Goal: Use online tool/utility: Utilize a website feature to perform a specific function

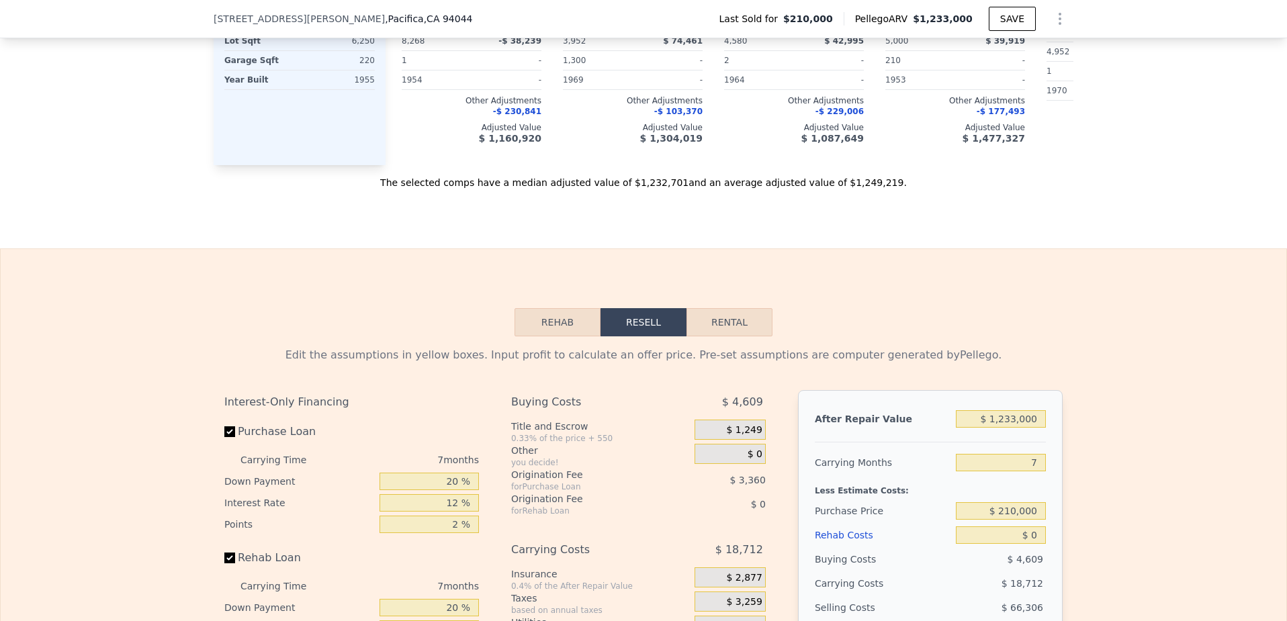
scroll to position [1637, 0]
drag, startPoint x: 1037, startPoint y: 460, endPoint x: 1012, endPoint y: 460, distance: 24.8
click at [1012, 460] on input "7" at bounding box center [1001, 460] width 90 height 17
type input "6"
type input "$ 936,046"
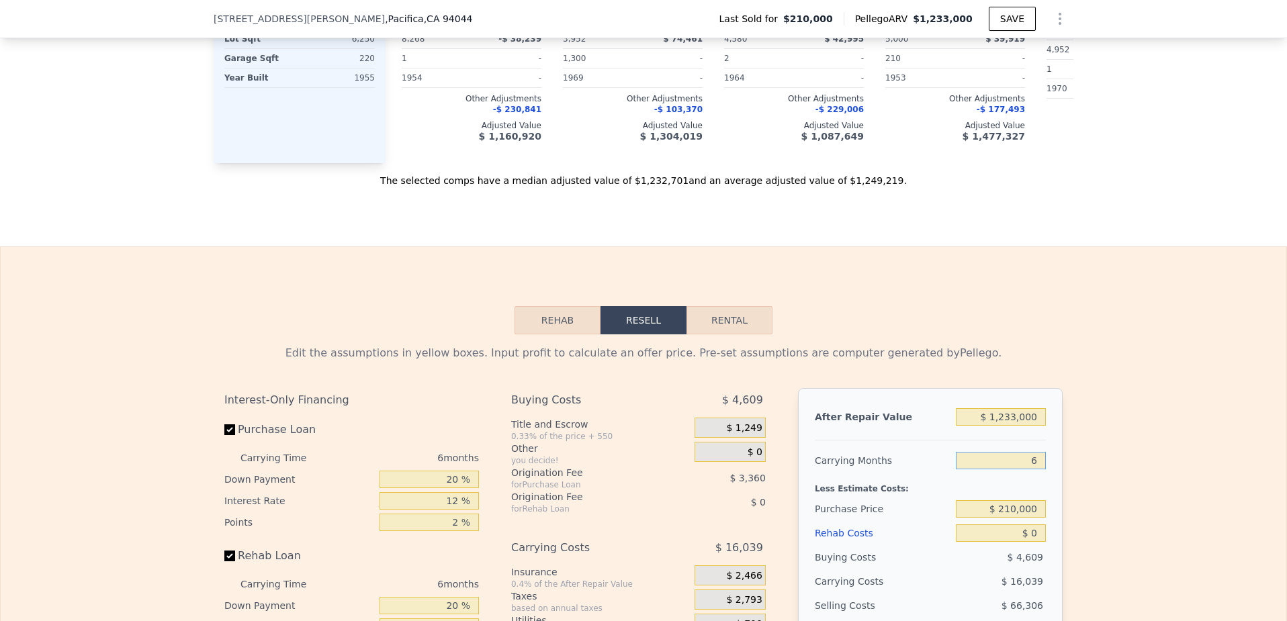
type input "6"
drag, startPoint x: 1003, startPoint y: 509, endPoint x: 1044, endPoint y: 510, distance: 41.7
click at [1044, 510] on input "$ 210,000" at bounding box center [1001, 508] width 90 height 17
type input "$ 750,000"
type input "$ 359,687"
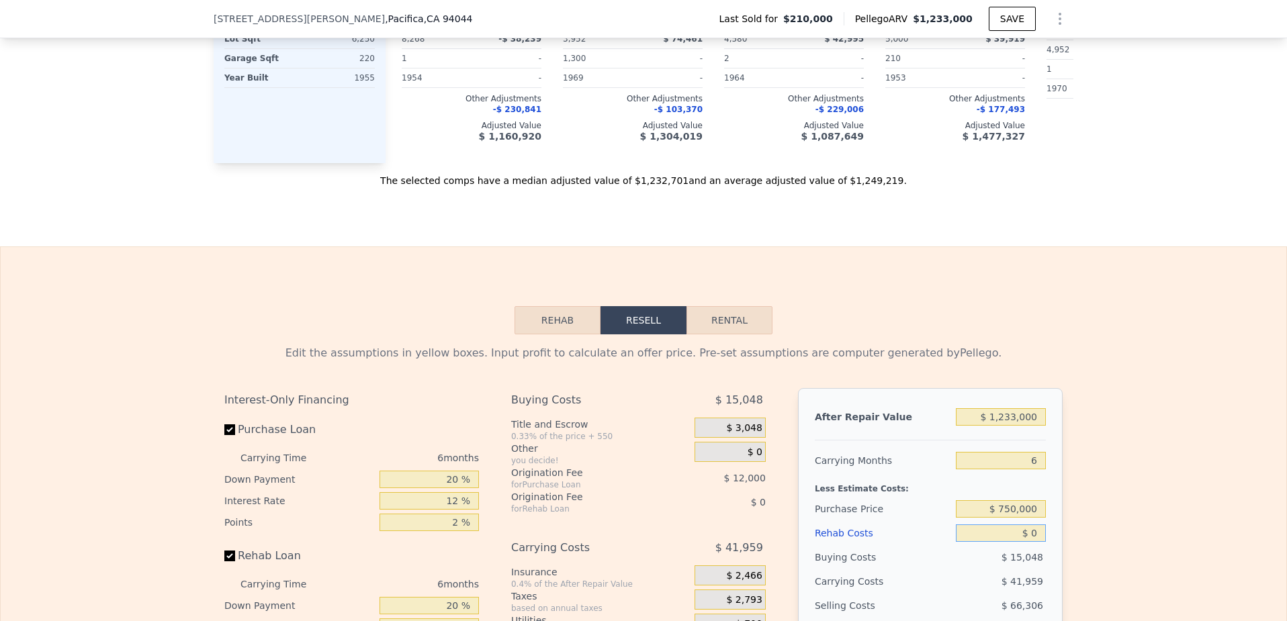
click at [1038, 533] on input "$ 0" at bounding box center [1001, 533] width 90 height 17
type input "$ 02"
type input "$ 359,685"
type input "$ 025"
type input "$ 359,662"
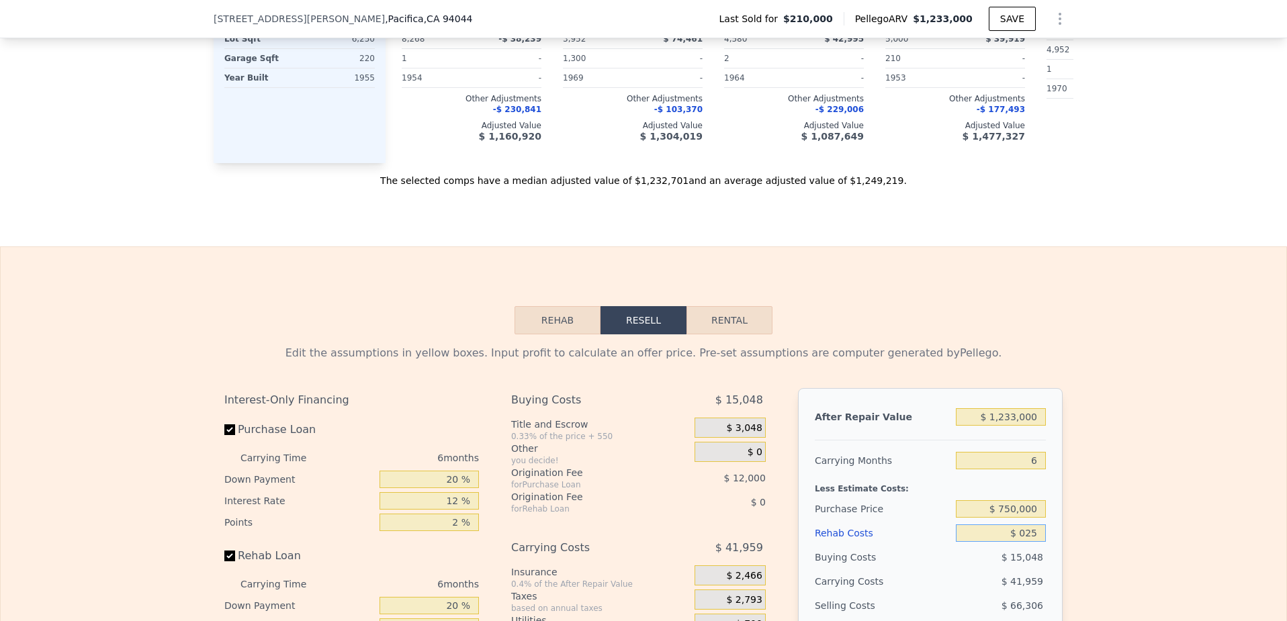
type input "$ 0250"
type input "$ 359,421"
type input "$ 025"
type input "$ 359,662"
type input "$ 02"
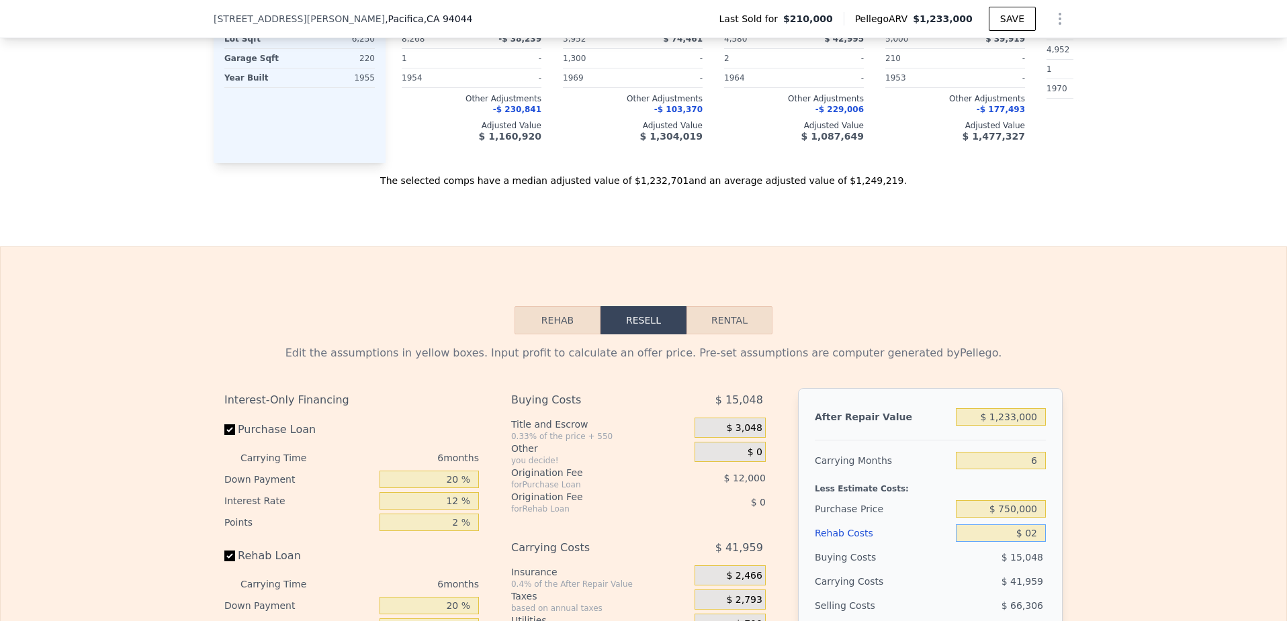
type input "$ 359,685"
type input "$ 0"
type input "$ 359,687"
type input "$ 2"
type input "$ 359,685"
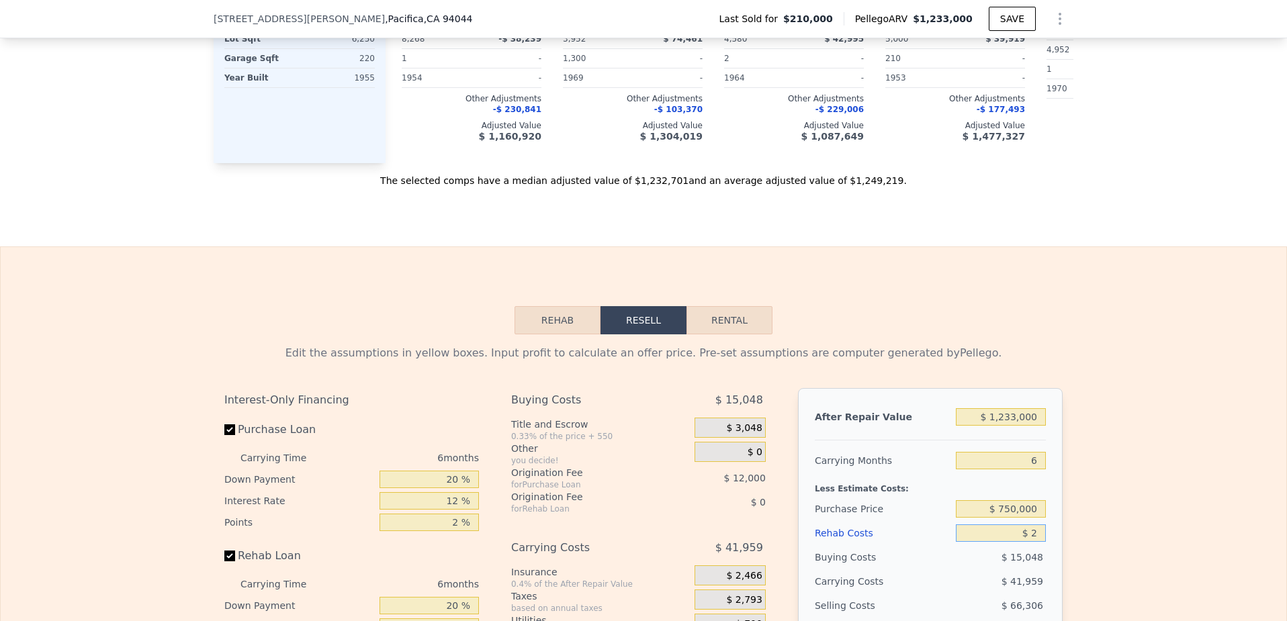
type input "$ 25"
type input "$ 359,662"
type input "$ 250"
type input "$ 359,421"
type input "$ 2,500"
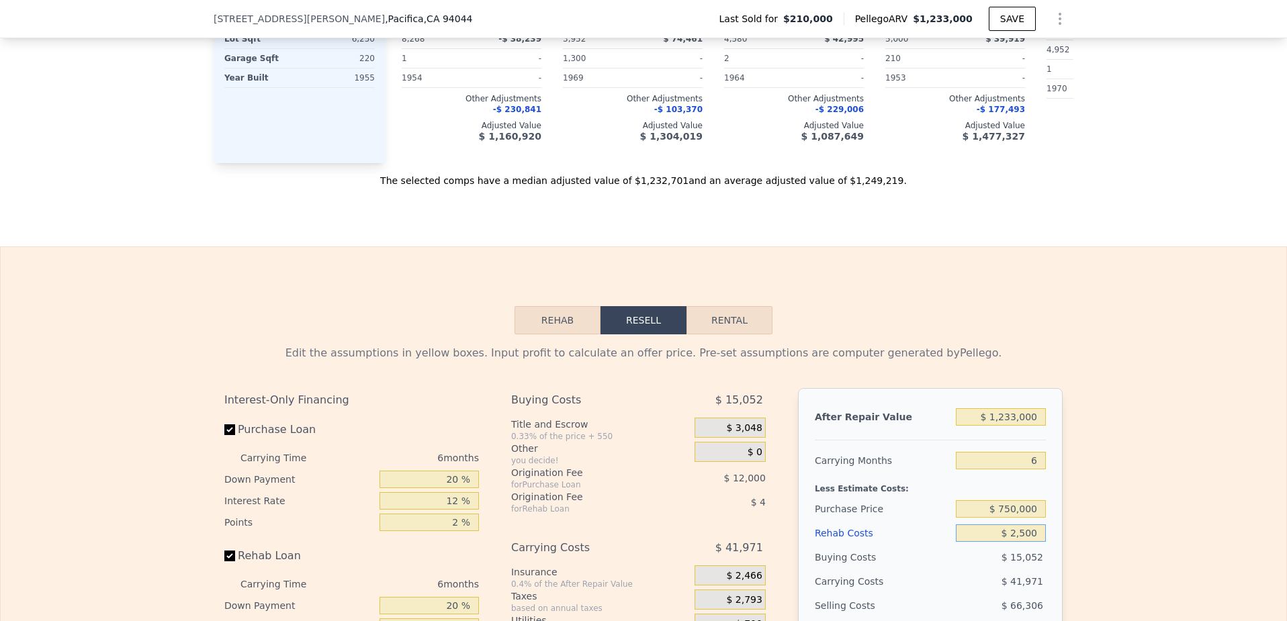
type input "$ 357,027"
type input "$ 25,000"
type input "$ 333,087"
type input "$ 250,000"
type input "$ 93,687"
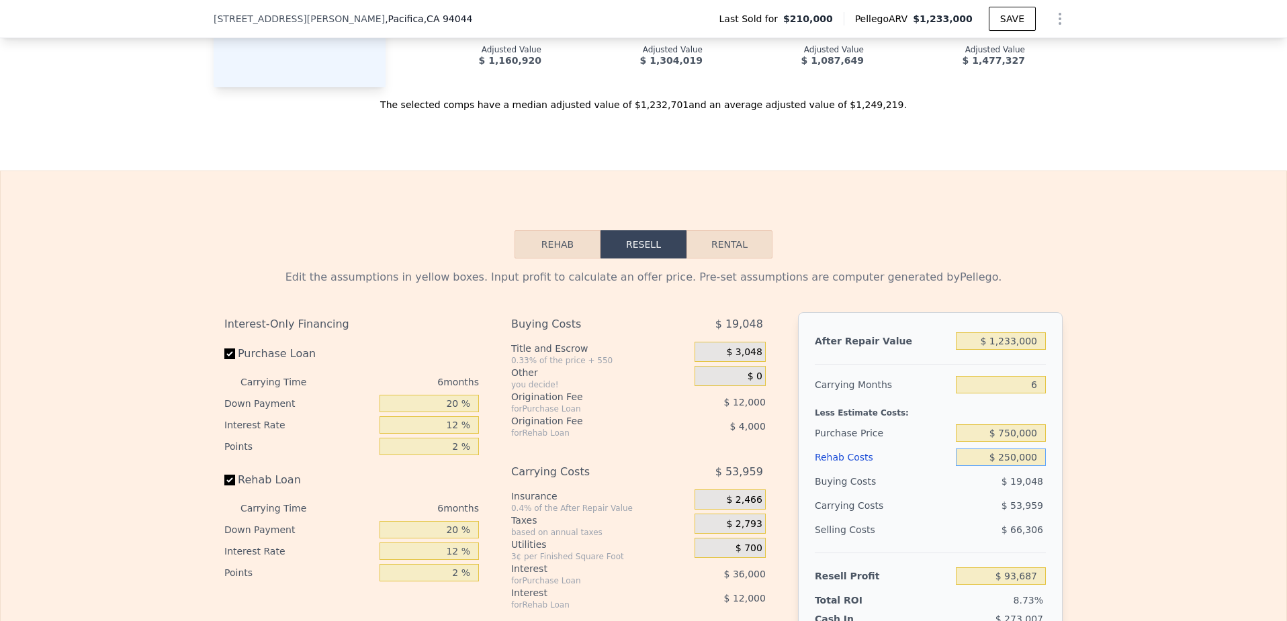
scroll to position [1715, 0]
click at [1028, 506] on span "$ 53,959" at bounding box center [1022, 503] width 42 height 11
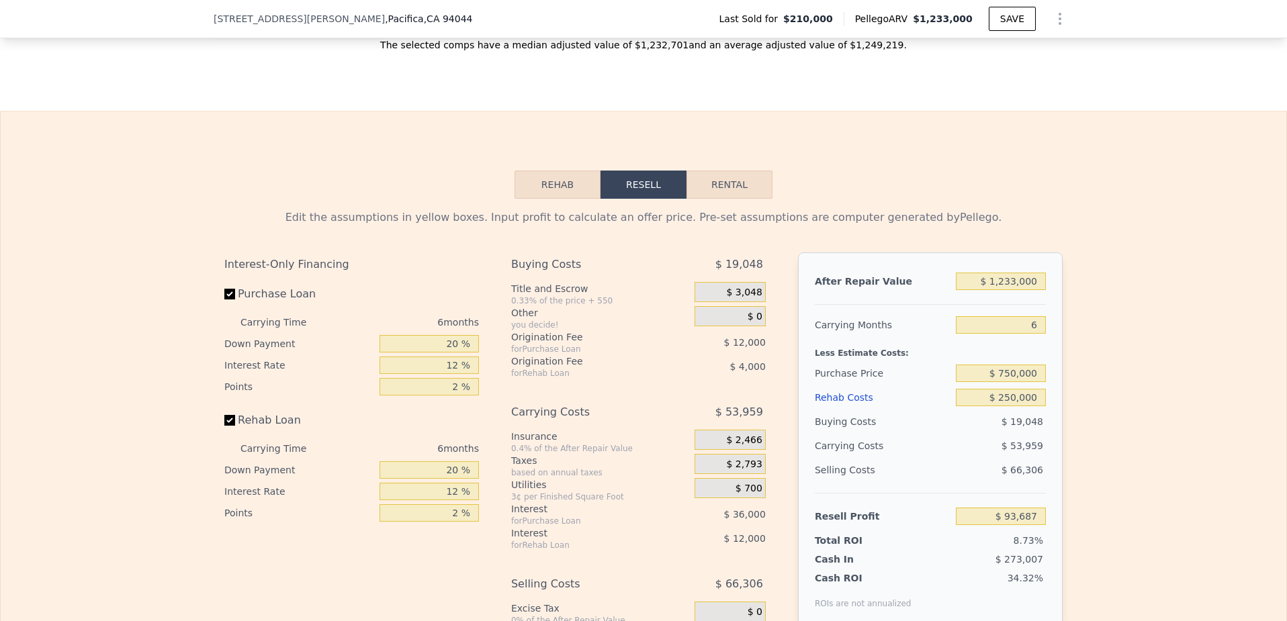
scroll to position [1773, 0]
click at [756, 289] on span "$ 3,048" at bounding box center [744, 292] width 36 height 12
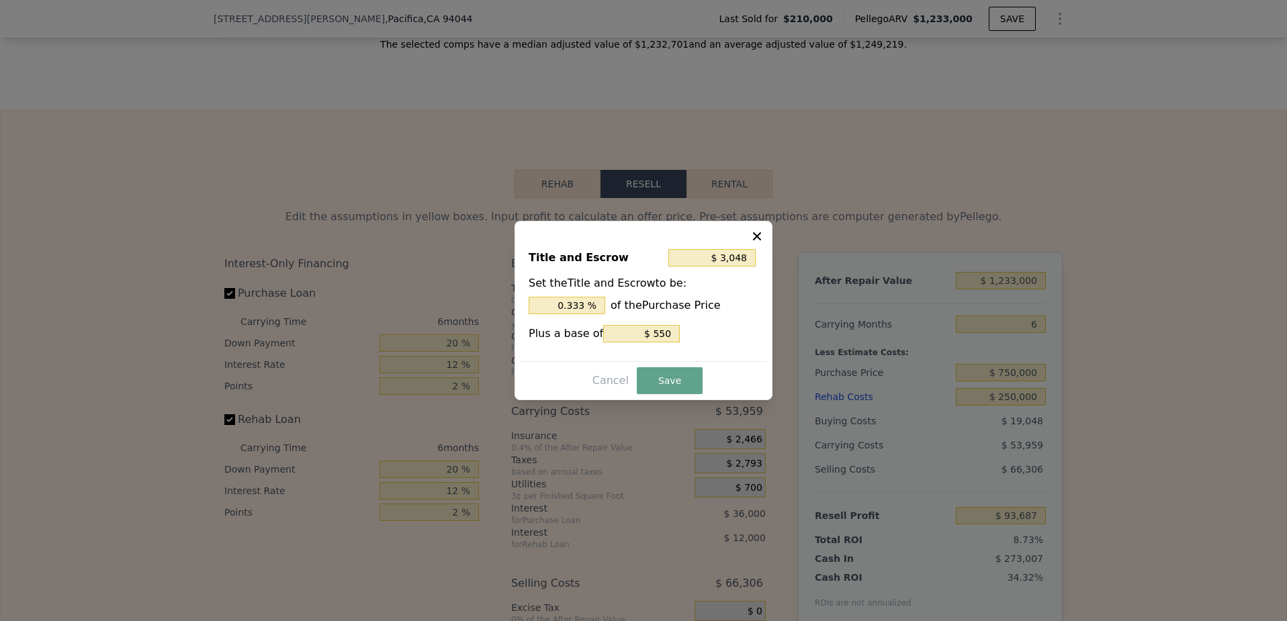
click at [757, 234] on icon at bounding box center [756, 236] width 13 height 13
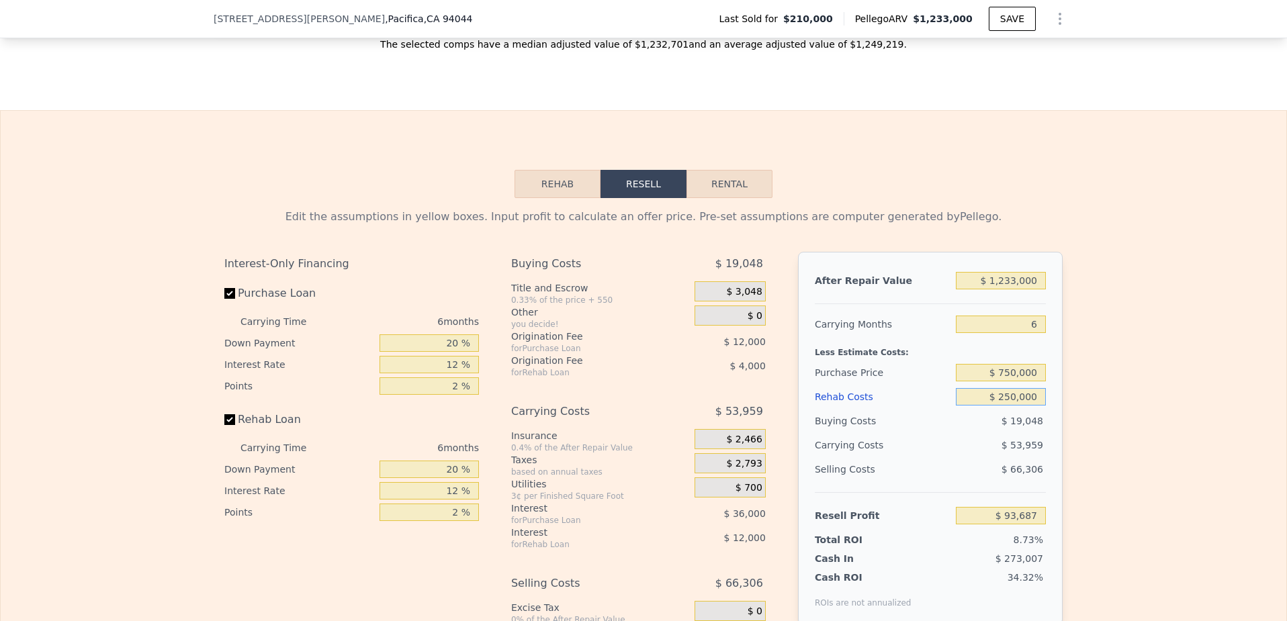
click at [1000, 398] on input "$ 250,000" at bounding box center [1001, 396] width 90 height 17
type input "$ 150,000"
type input "$ 200,087"
drag, startPoint x: 1013, startPoint y: 397, endPoint x: 979, endPoint y: 399, distance: 34.3
click at [979, 399] on input "$ 150,000" at bounding box center [1001, 396] width 90 height 17
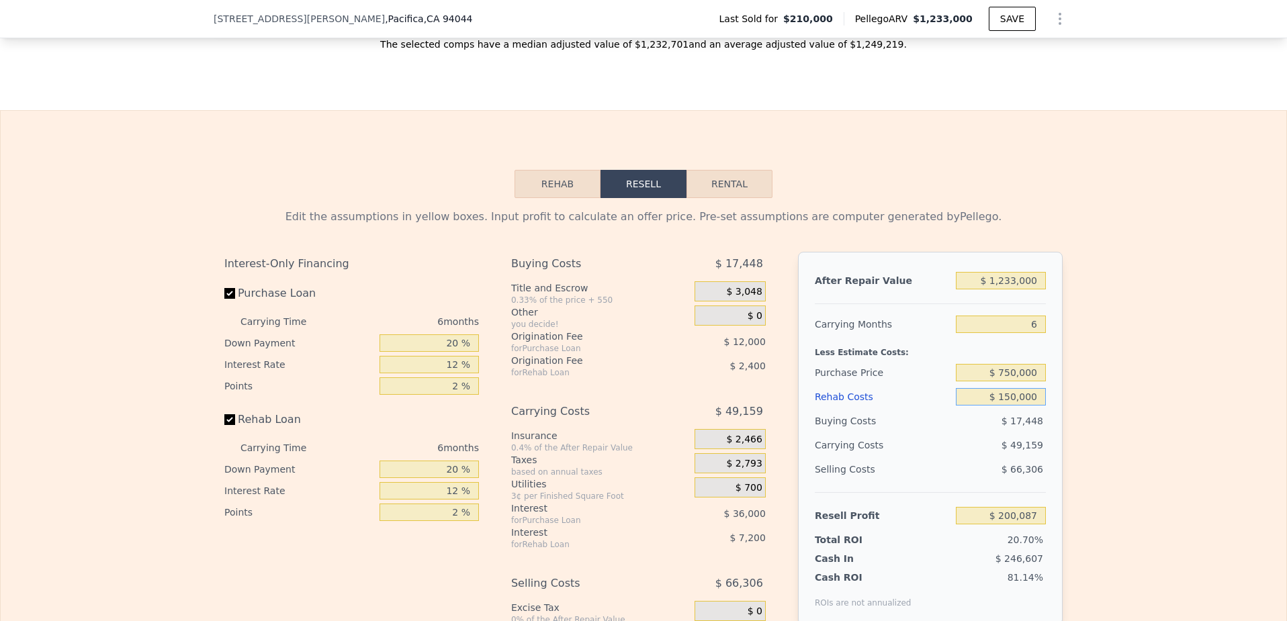
click at [1013, 396] on input "$ 150,000" at bounding box center [1001, 396] width 90 height 17
drag, startPoint x: 1012, startPoint y: 396, endPoint x: 1001, endPoint y: 399, distance: 11.7
click at [1001, 399] on input "$ 150,000" at bounding box center [1001, 396] width 90 height 17
type input "$ 20,000"
type input "$ 338,407"
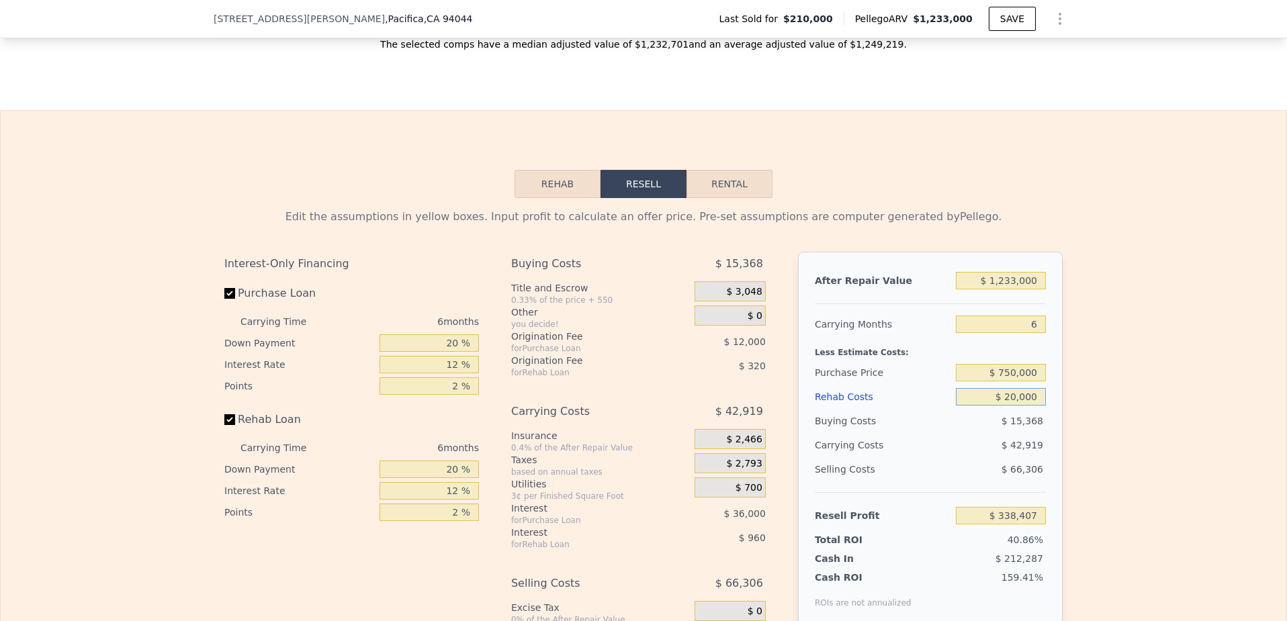
type input "$ 200,000"
type input "$ 146,887"
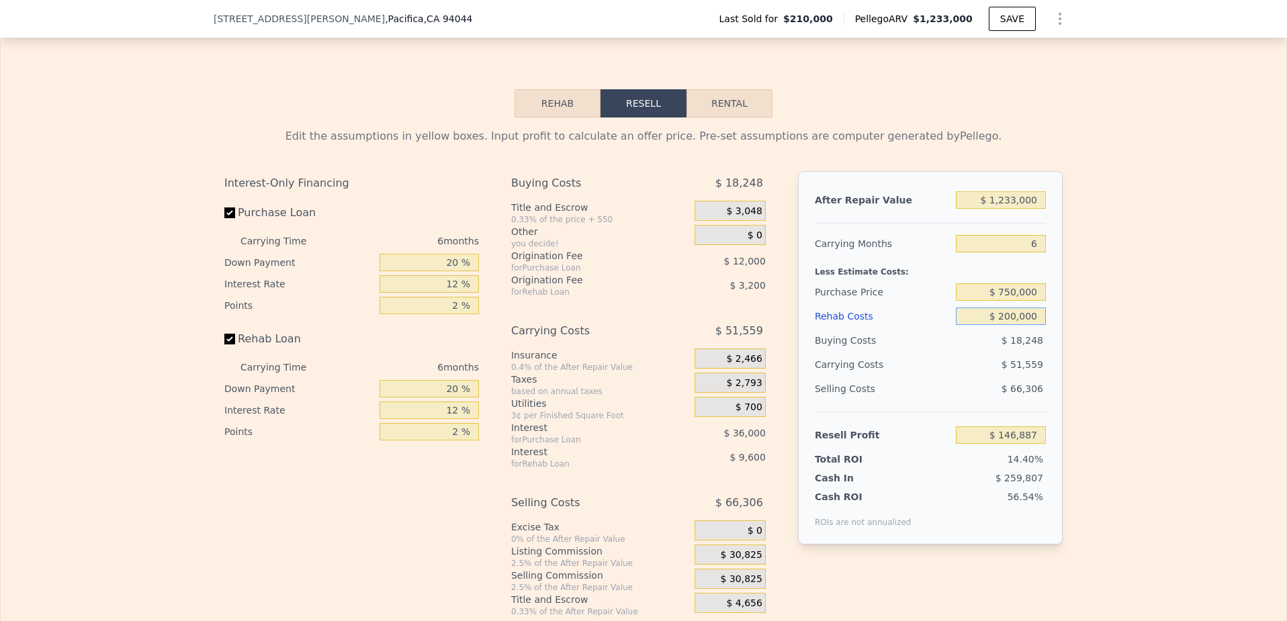
scroll to position [1860, 0]
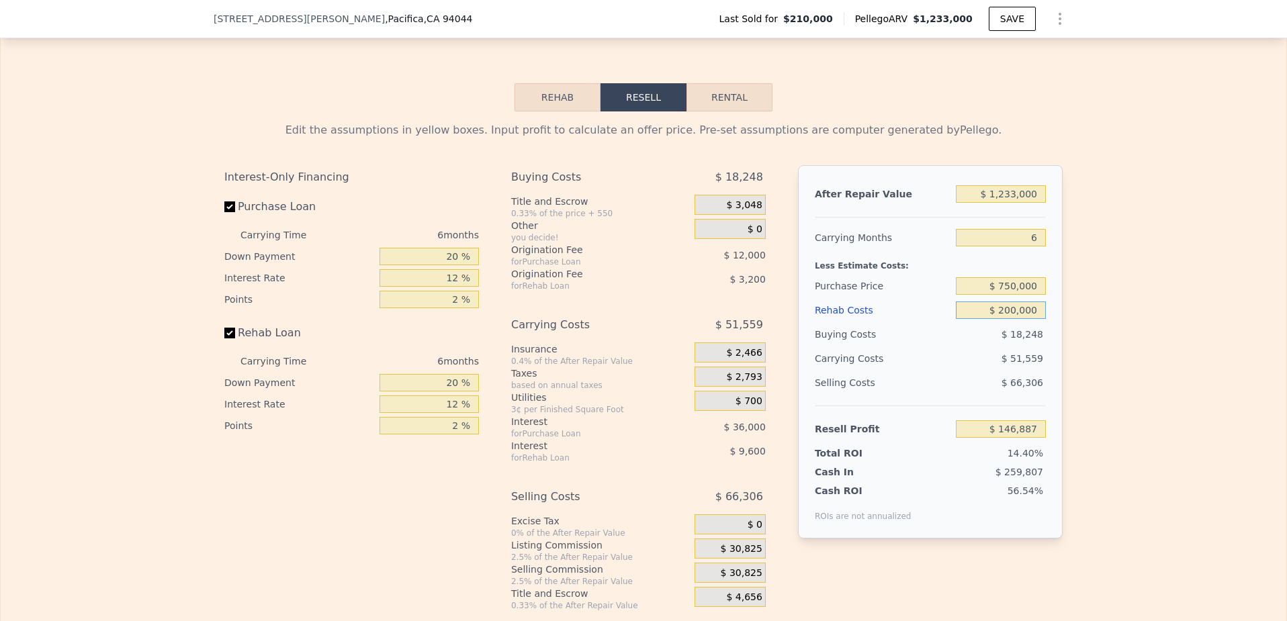
type input "$ 200,000"
